Goal: Browse casually: Explore the website without a specific task or goal

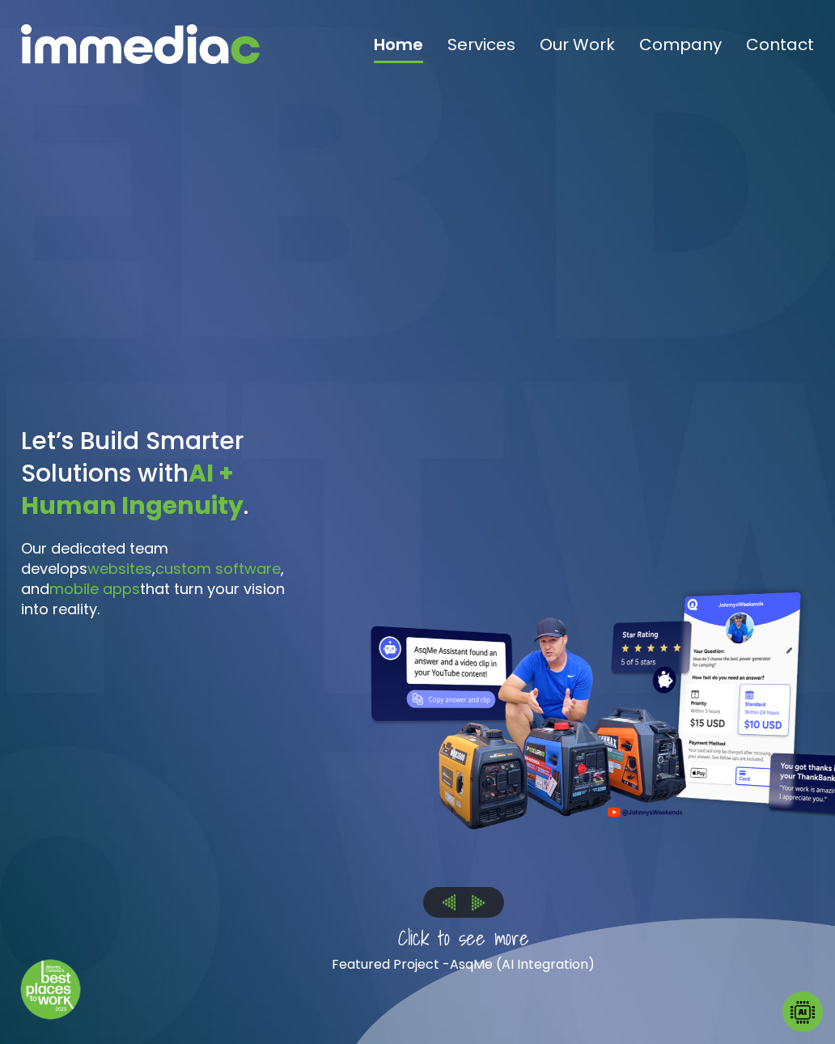
click at [480, 910] on img at bounding box center [478, 902] width 13 height 15
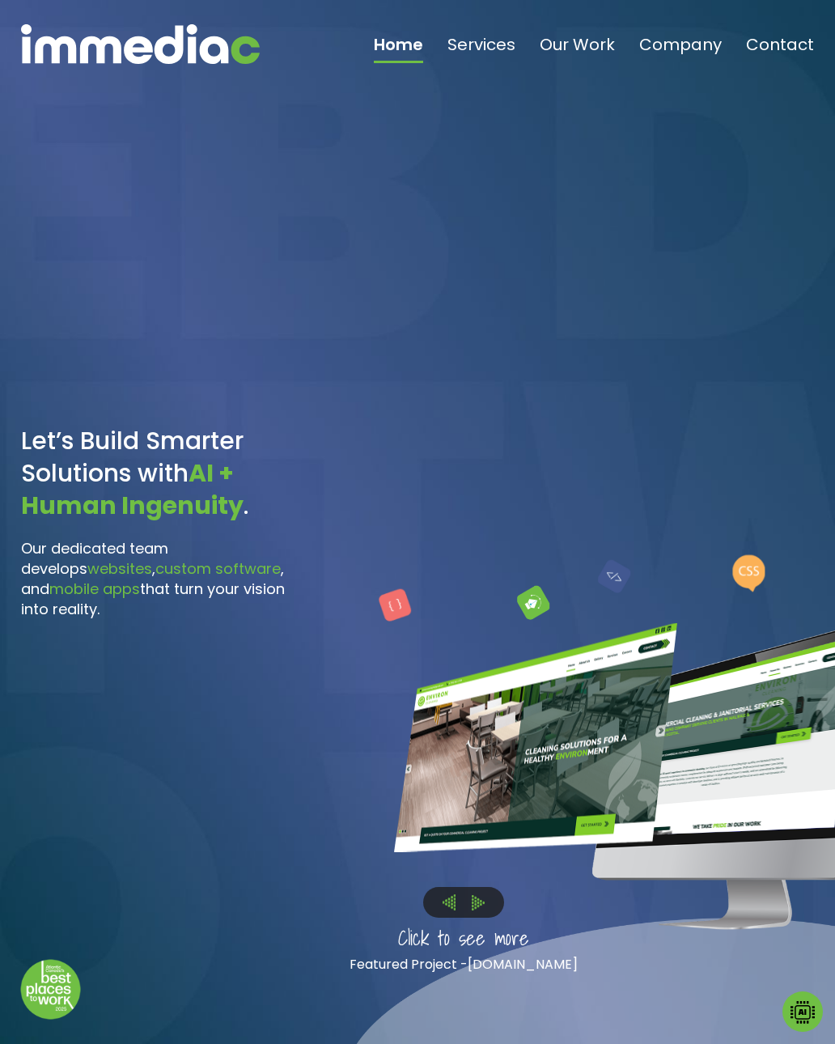
click at [728, 831] on img at bounding box center [732, 736] width 251 height 202
click at [730, 824] on img at bounding box center [732, 736] width 251 height 202
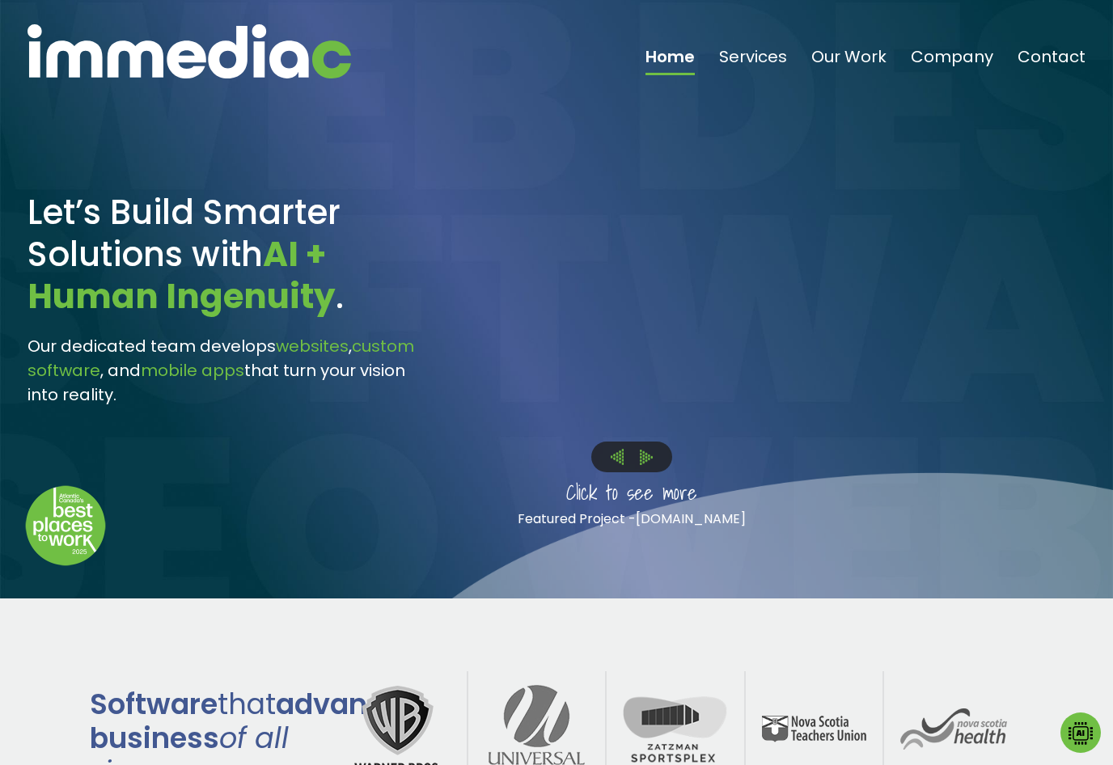
click at [697, 500] on p "Click to see more" at bounding box center [632, 493] width 336 height 32
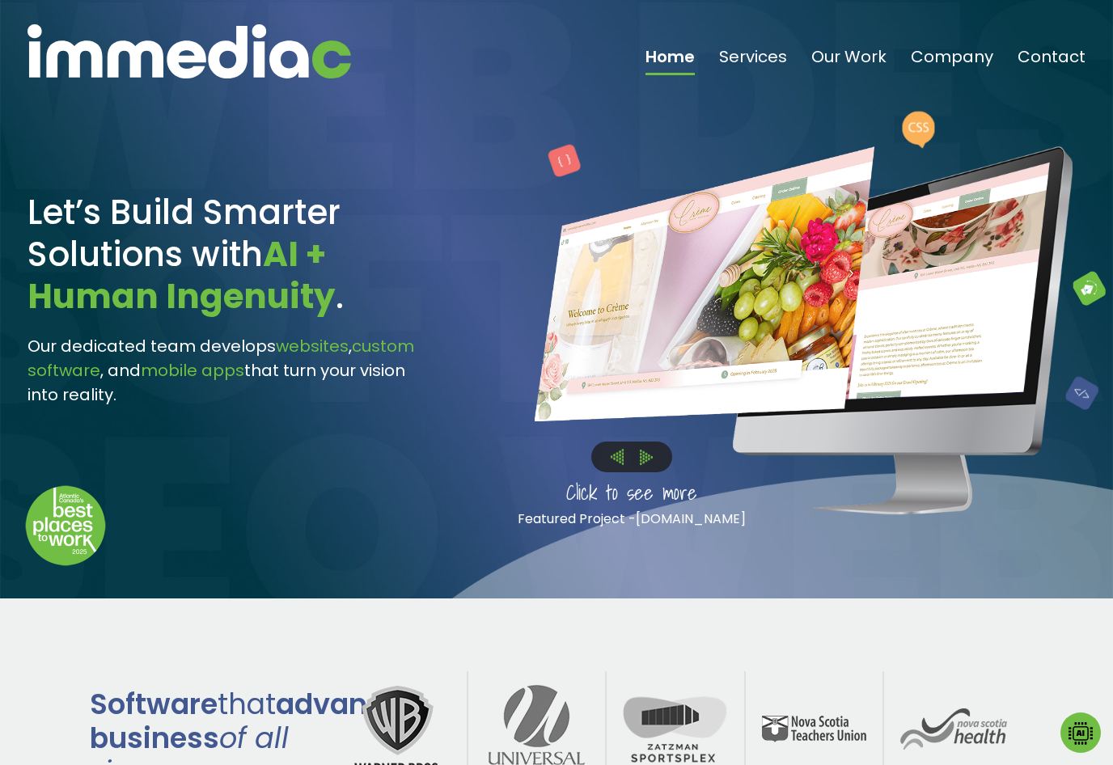
click at [675, 494] on p "Click to see more" at bounding box center [632, 493] width 336 height 32
click at [678, 504] on p "Click to see more" at bounding box center [632, 493] width 336 height 32
click at [679, 503] on p "Click to see more" at bounding box center [632, 493] width 336 height 32
click at [692, 494] on p "Click to see more" at bounding box center [632, 493] width 336 height 32
click at [655, 506] on p "Click to see more" at bounding box center [632, 493] width 336 height 32
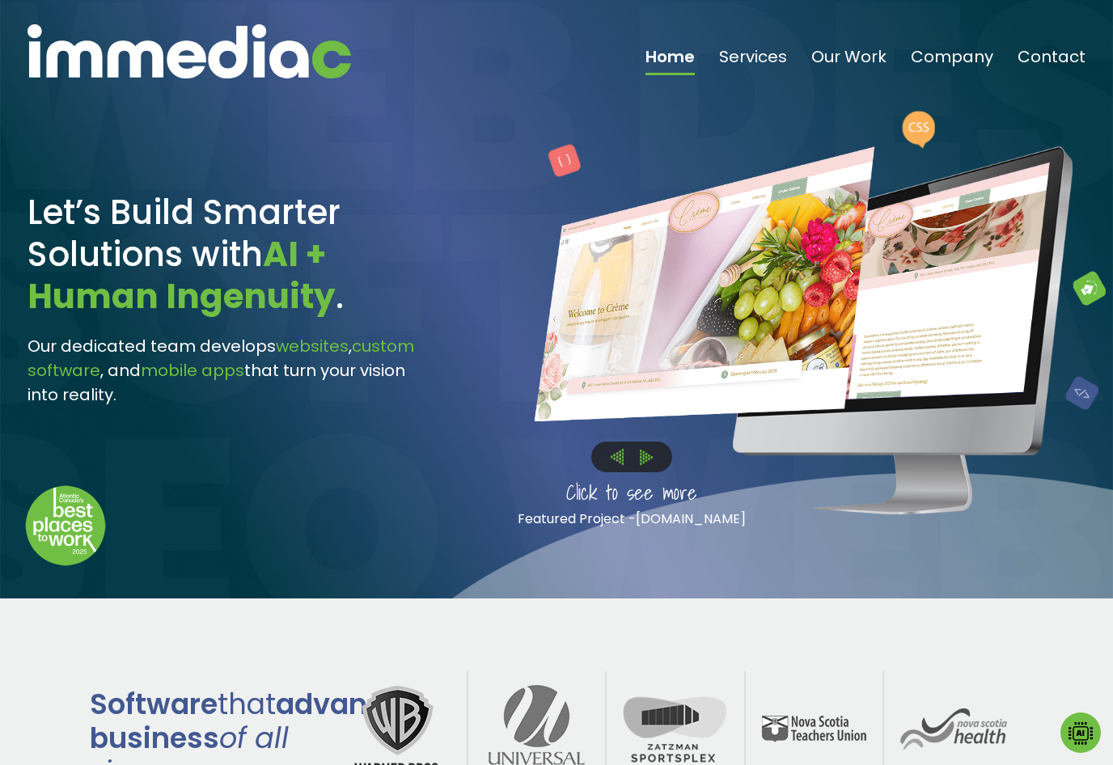
click at [621, 515] on p "Featured Project - cremehalifax.com" at bounding box center [632, 519] width 336 height 21
click at [678, 528] on link "[DOMAIN_NAME]" at bounding box center [691, 519] width 110 height 19
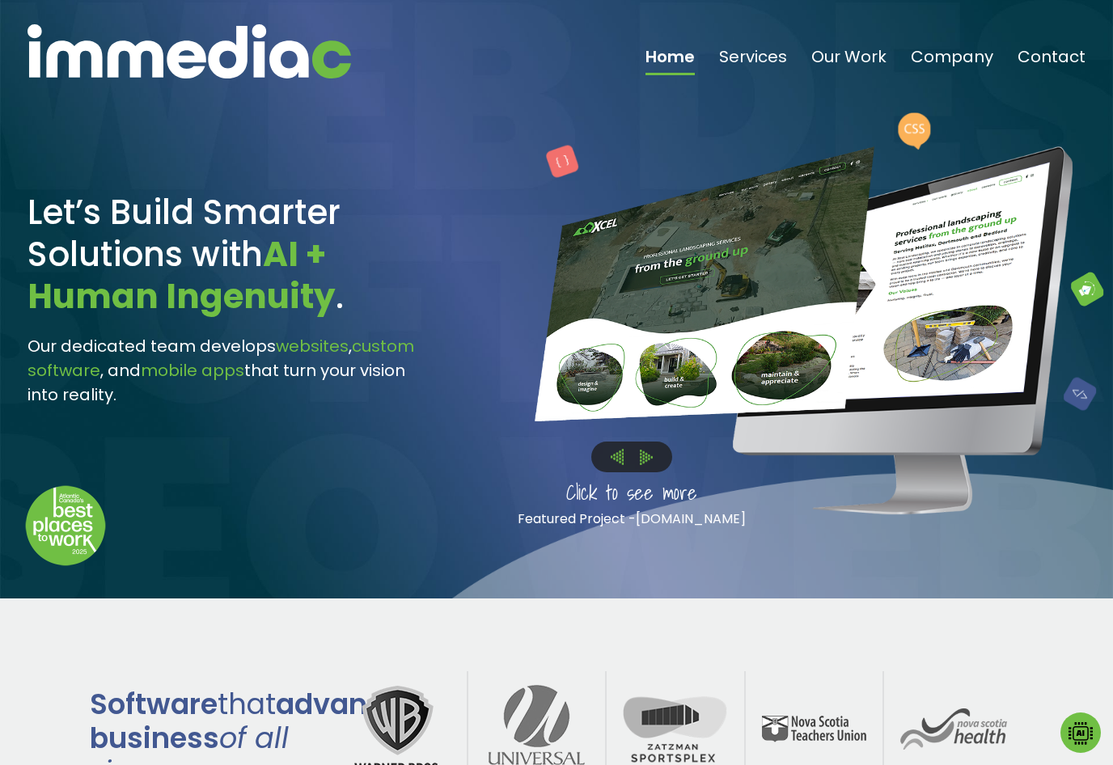
click at [834, 351] on div at bounding box center [804, 284] width 765 height 523
click at [834, 302] on img at bounding box center [1087, 290] width 32 height 34
click at [834, 392] on img at bounding box center [900, 283] width 300 height 243
click at [834, 361] on img at bounding box center [900, 283] width 300 height 243
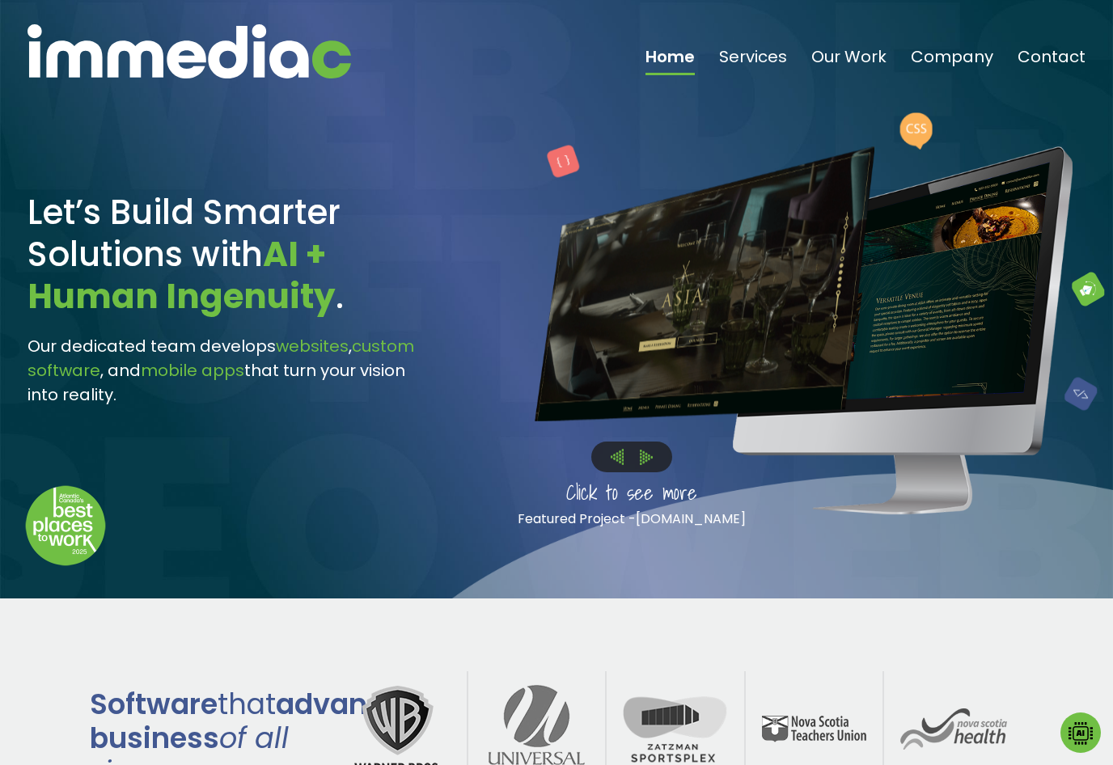
click at [651, 459] on img at bounding box center [646, 457] width 13 height 15
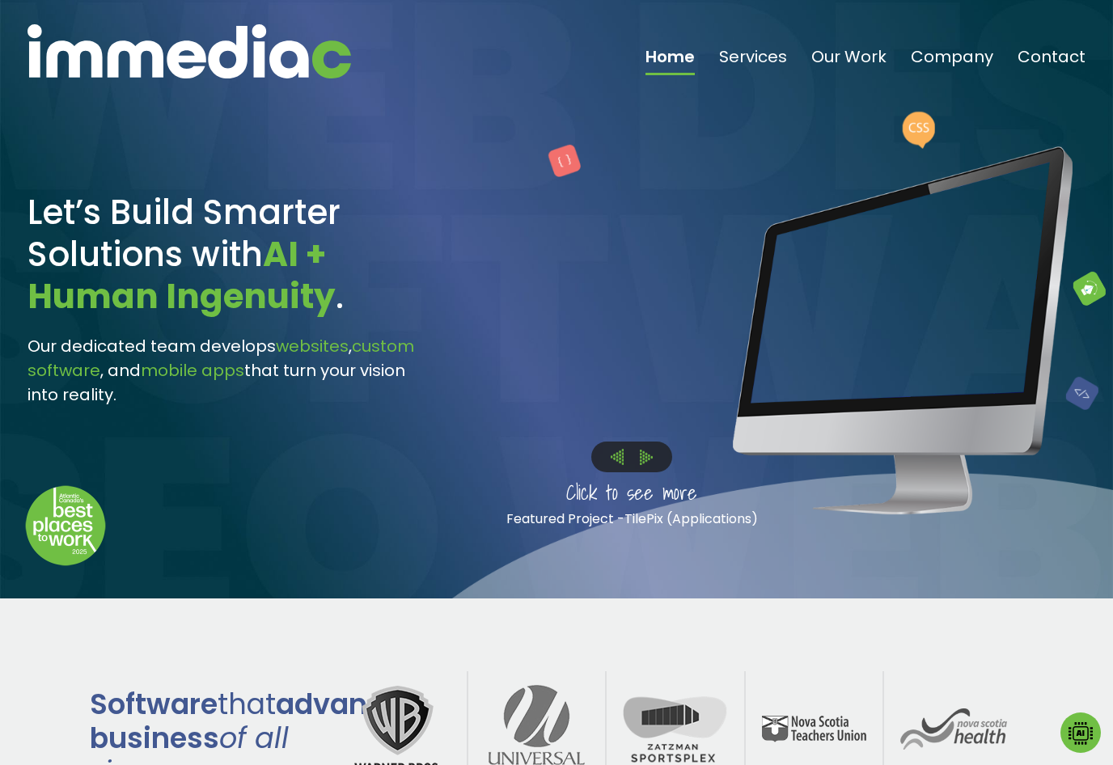
click at [651, 460] on img at bounding box center [646, 457] width 13 height 15
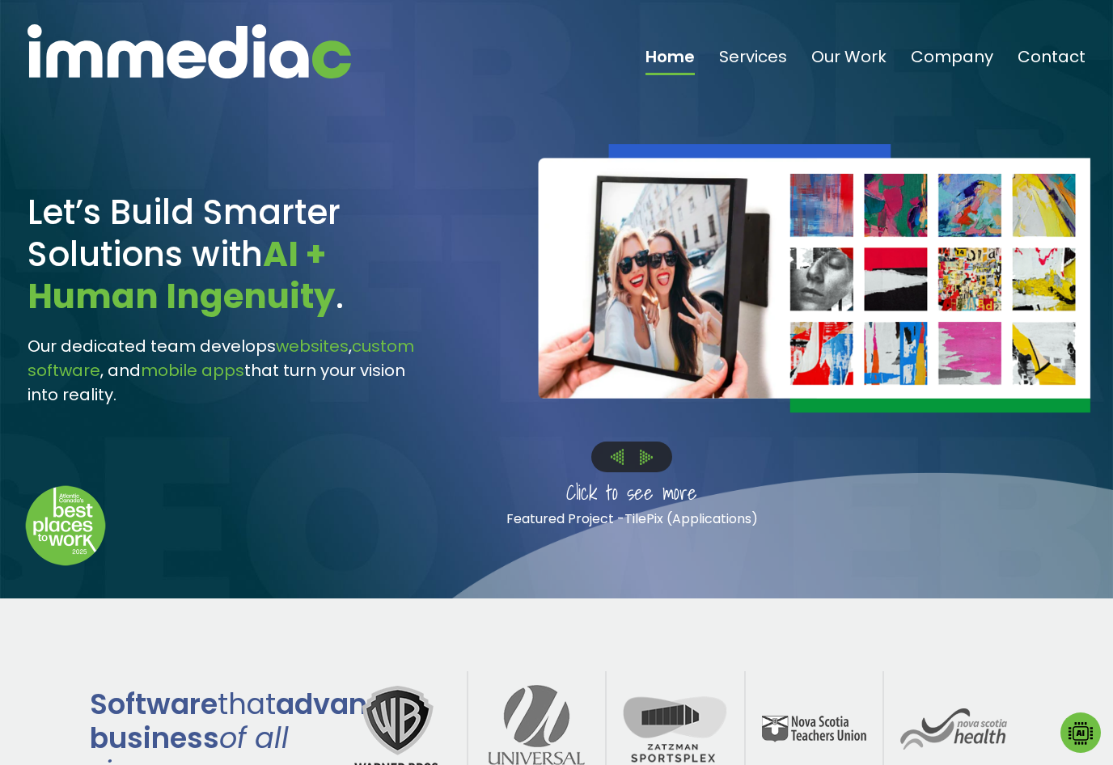
click at [651, 459] on img at bounding box center [646, 457] width 13 height 15
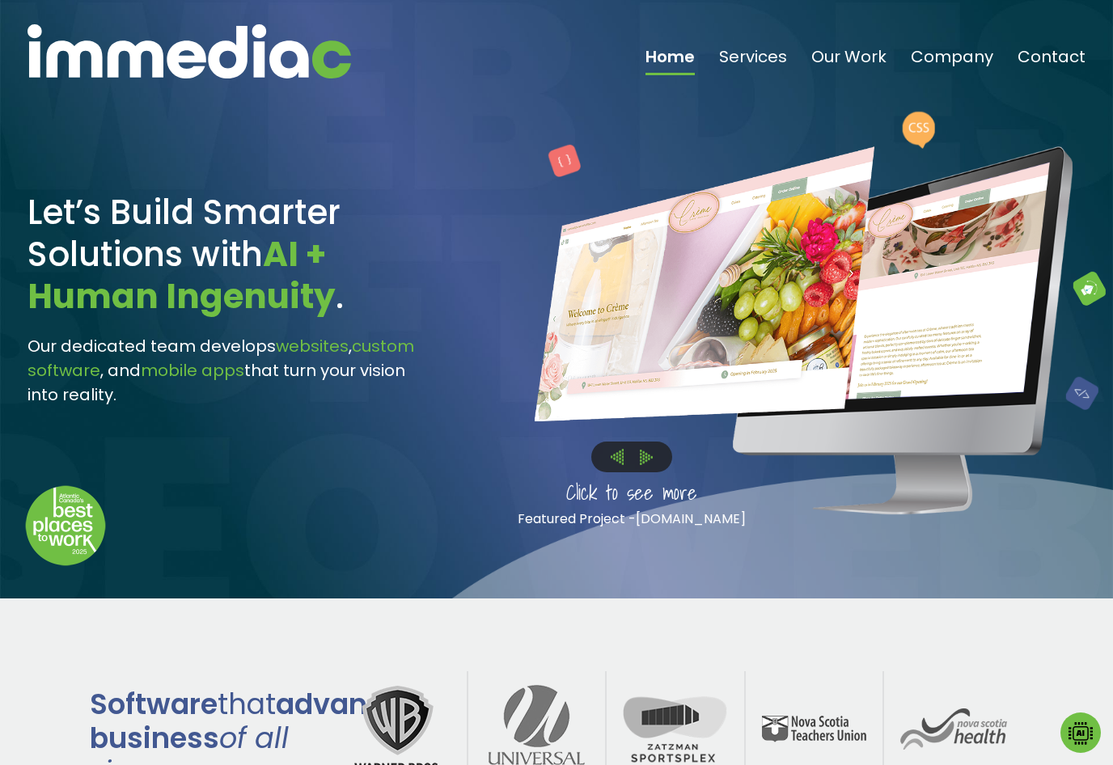
click at [653, 461] on img at bounding box center [646, 457] width 13 height 15
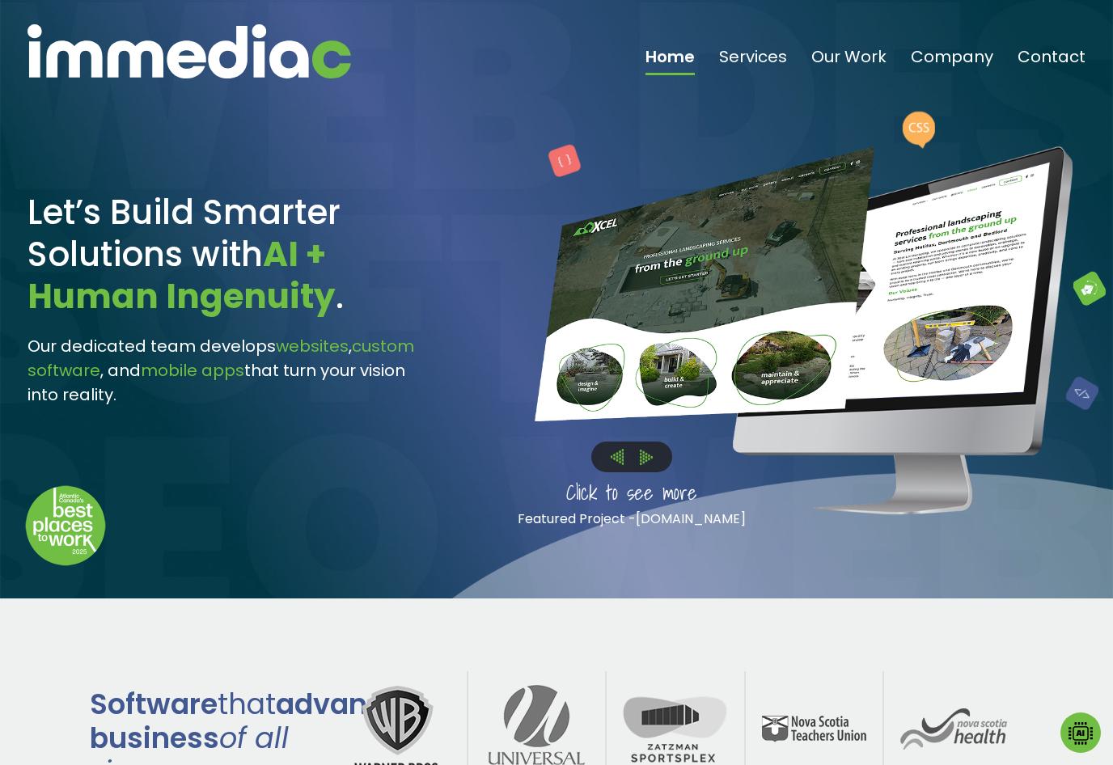
click at [641, 476] on div "Click to see more Featured Project - AsqMe (AI Integration) Featured Project - …" at bounding box center [632, 510] width 336 height 74
click at [651, 461] on img at bounding box center [646, 457] width 13 height 15
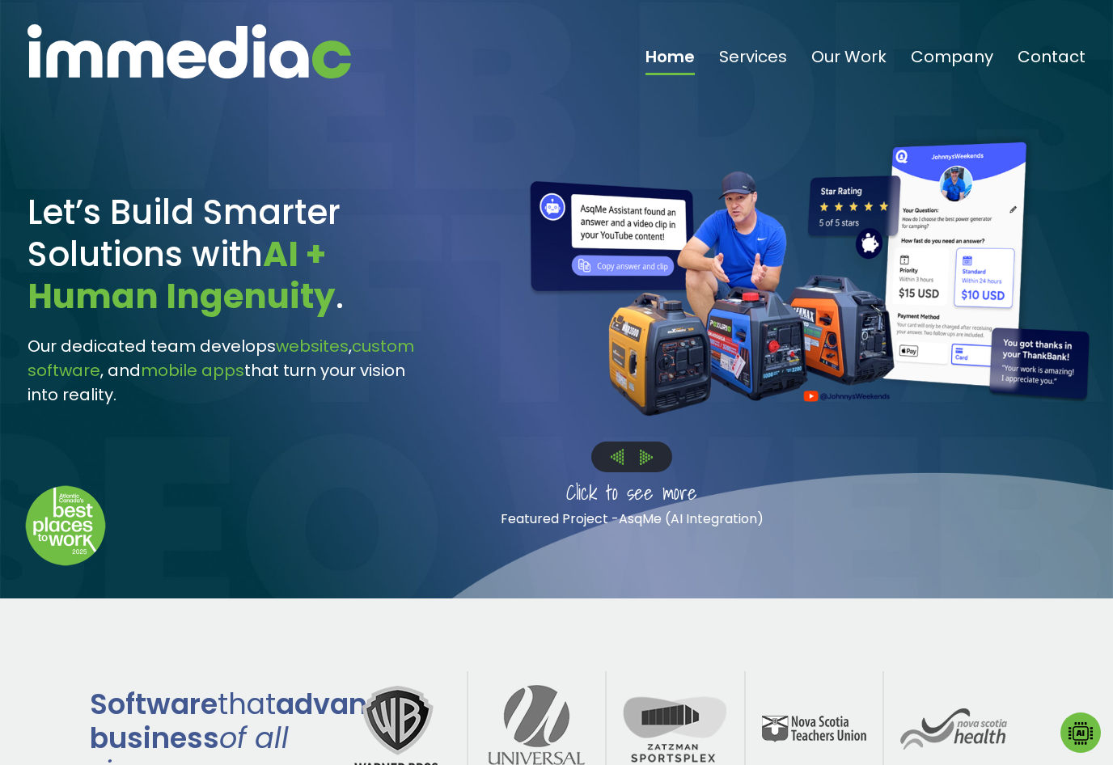
click at [653, 456] on img at bounding box center [646, 457] width 13 height 15
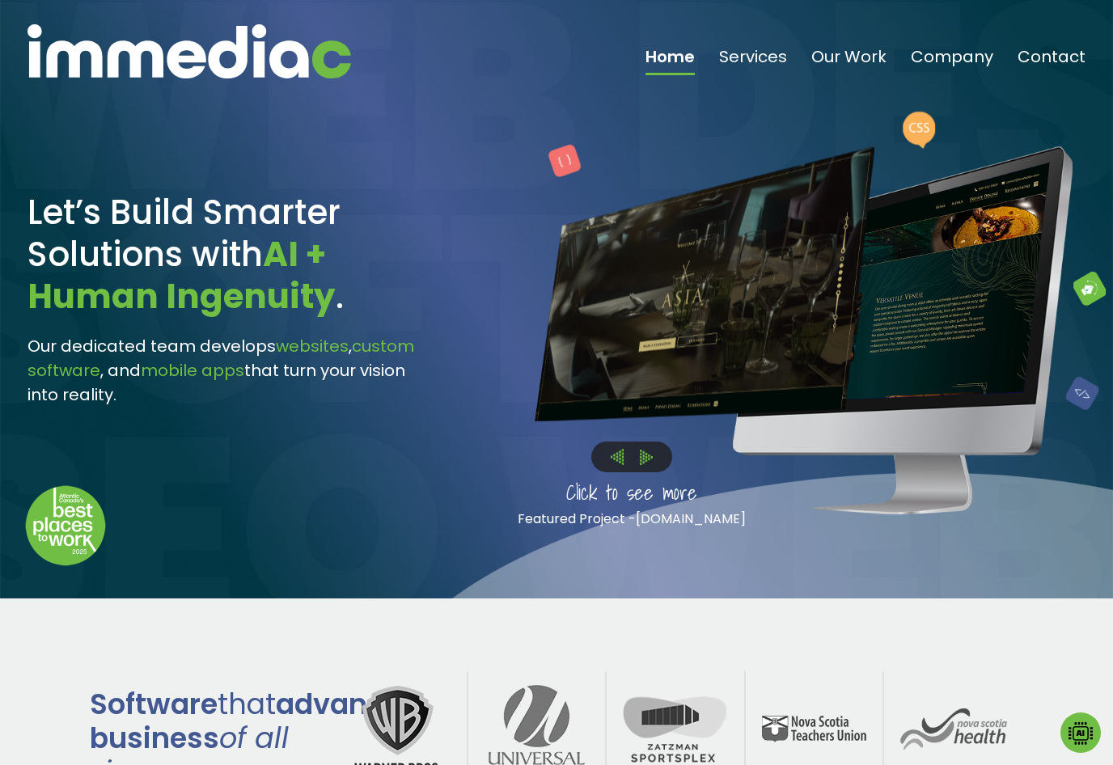
click at [613, 462] on img at bounding box center [617, 457] width 13 height 16
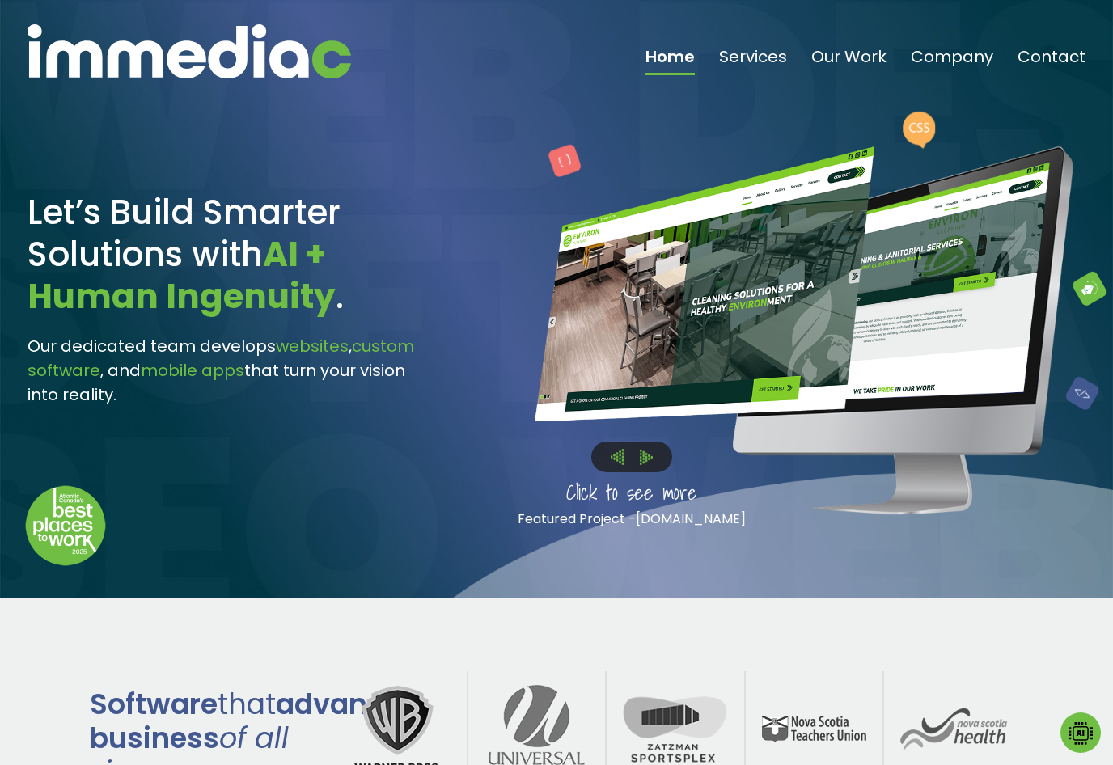
click at [620, 459] on img at bounding box center [617, 457] width 13 height 16
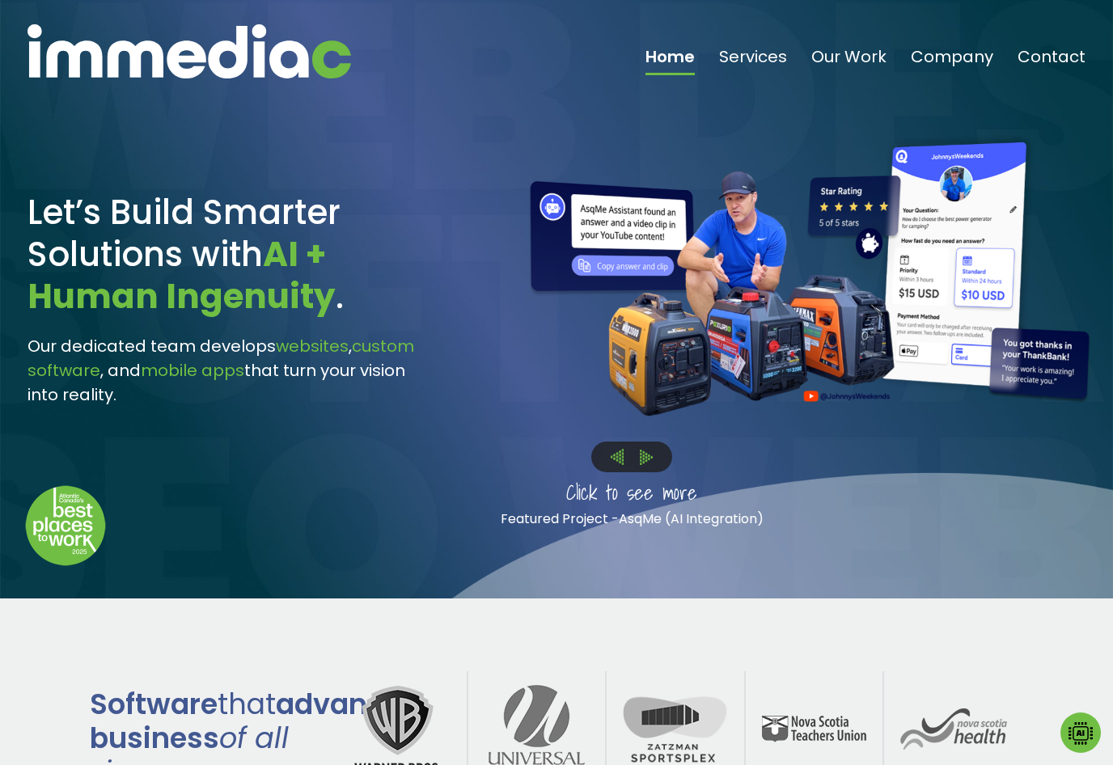
click at [652, 455] on img at bounding box center [646, 457] width 13 height 15
